Goal: Complete application form

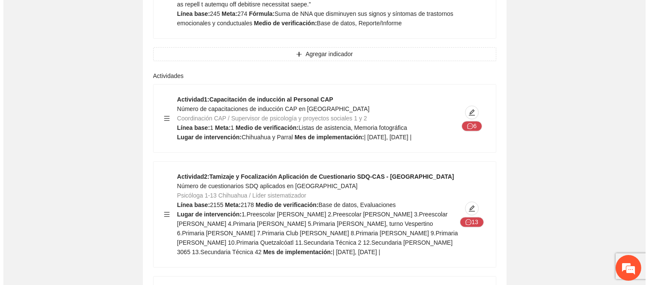
scroll to position [3568, 0]
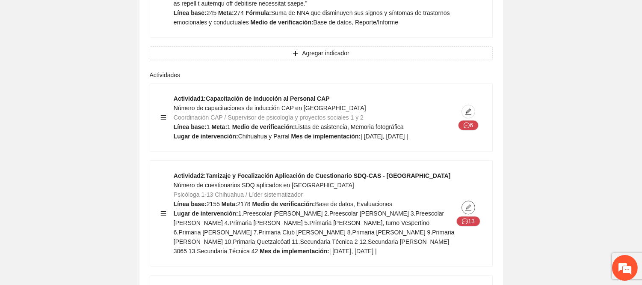
click at [473, 200] on button "button" at bounding box center [469, 207] width 14 height 14
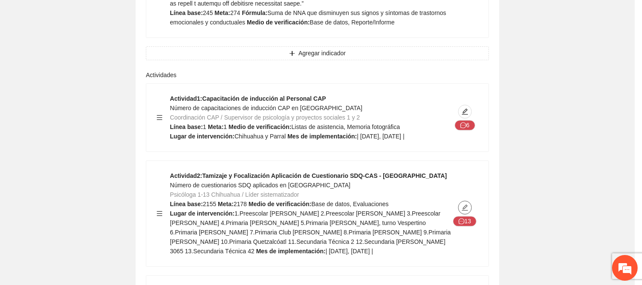
type textarea "**********"
type input "**********"
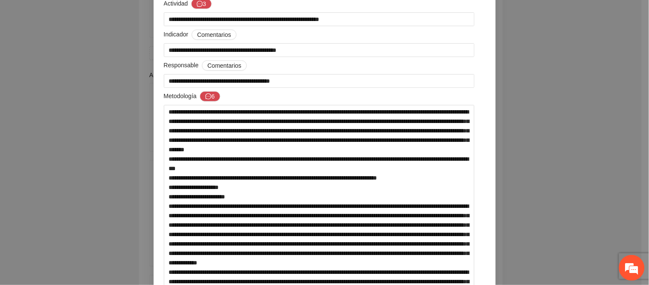
scroll to position [95, 0]
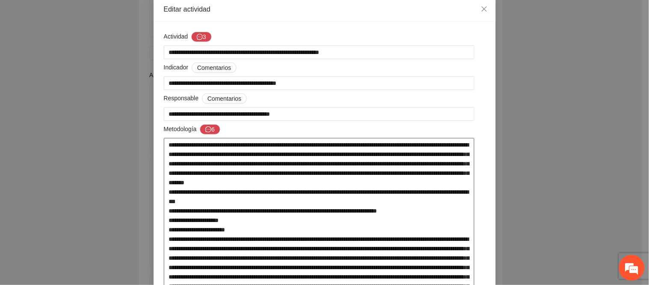
scroll to position [44, 0]
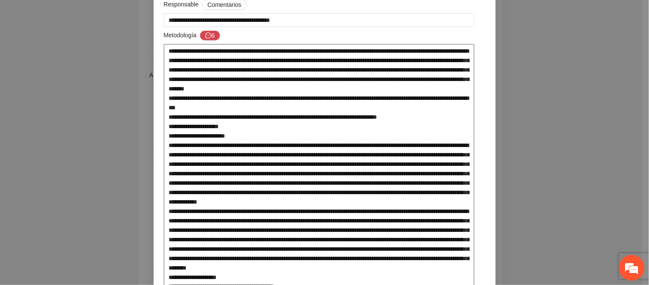
scroll to position [139, 0]
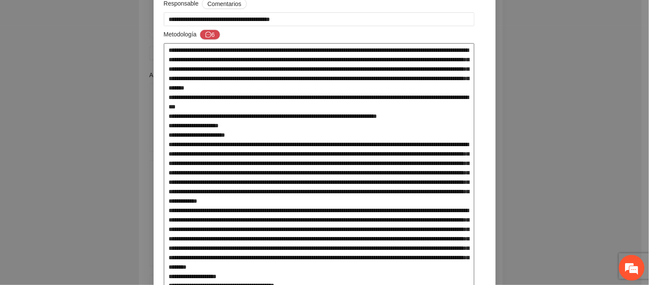
click at [273, 219] on textarea at bounding box center [319, 281] width 311 height 477
click at [335, 217] on textarea at bounding box center [319, 281] width 311 height 477
click at [335, 210] on textarea at bounding box center [319, 281] width 311 height 477
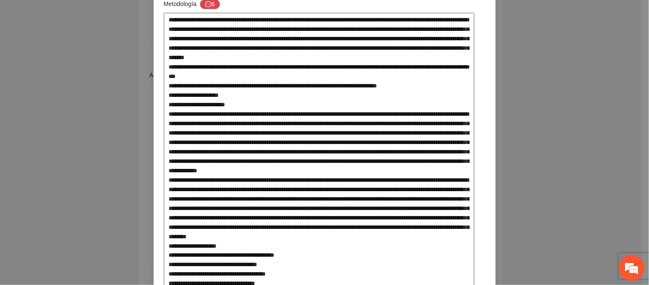
scroll to position [187, 0]
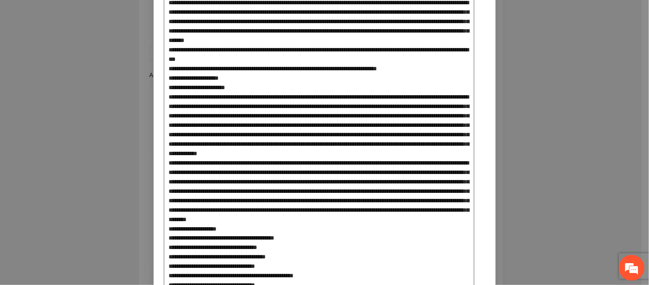
click at [421, 199] on textarea at bounding box center [319, 234] width 311 height 477
click at [389, 253] on textarea at bounding box center [319, 234] width 311 height 477
click at [354, 233] on textarea at bounding box center [319, 234] width 311 height 477
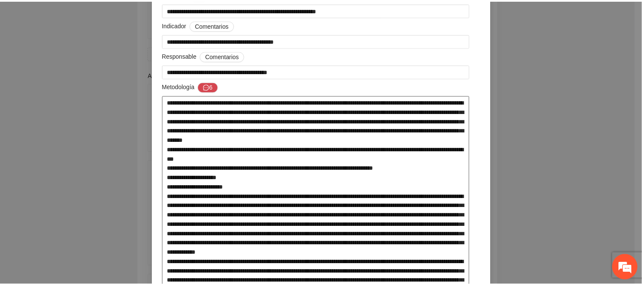
scroll to position [0, 0]
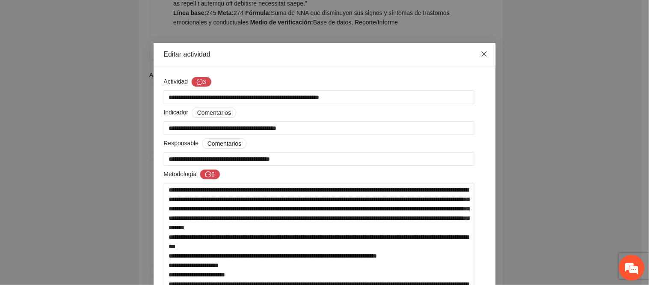
click at [486, 52] on span "Close" at bounding box center [484, 54] width 23 height 23
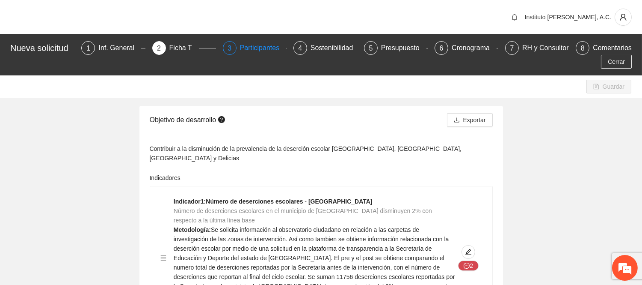
click at [263, 47] on div "Participantes" at bounding box center [263, 48] width 47 height 14
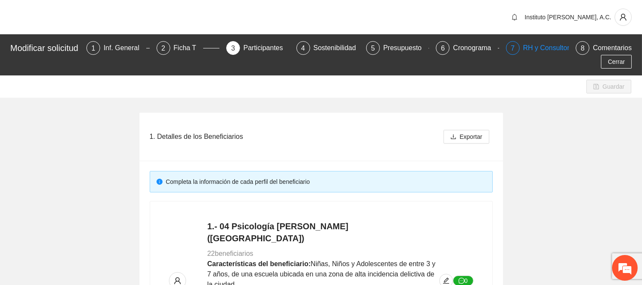
click at [547, 51] on div "RH y Consultores" at bounding box center [553, 48] width 60 height 14
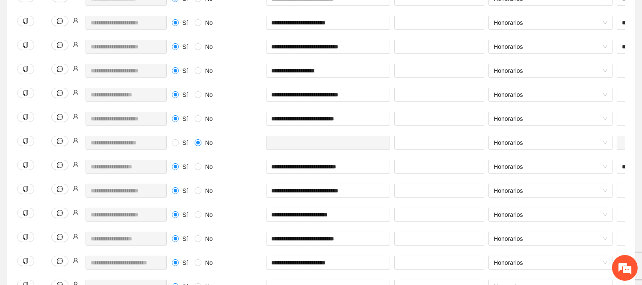
scroll to position [227, 0]
